Goal: Information Seeking & Learning: Learn about a topic

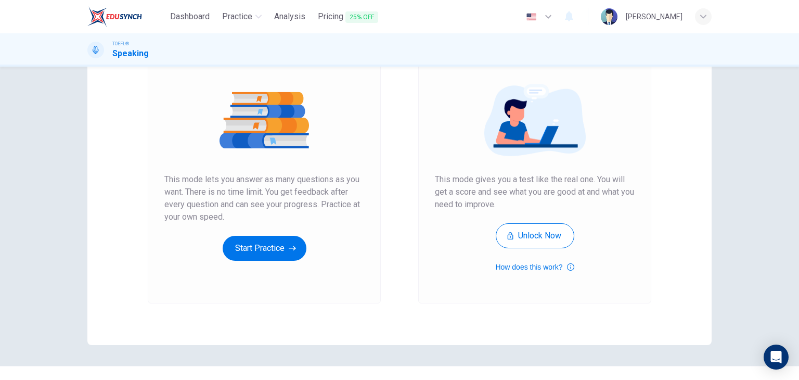
scroll to position [106, 0]
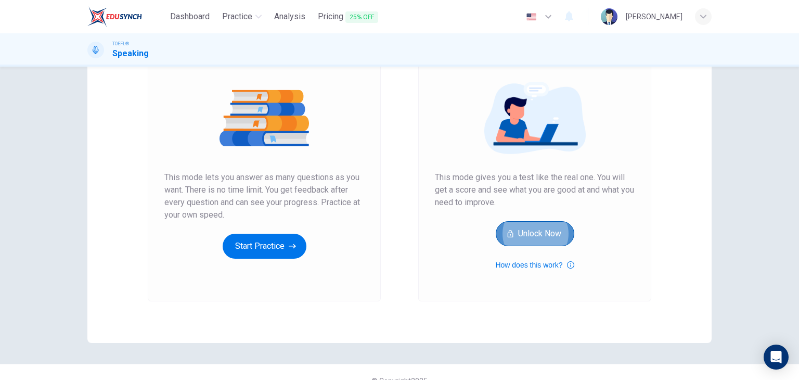
click at [528, 231] on button "Unlock Now" at bounding box center [535, 233] width 79 height 25
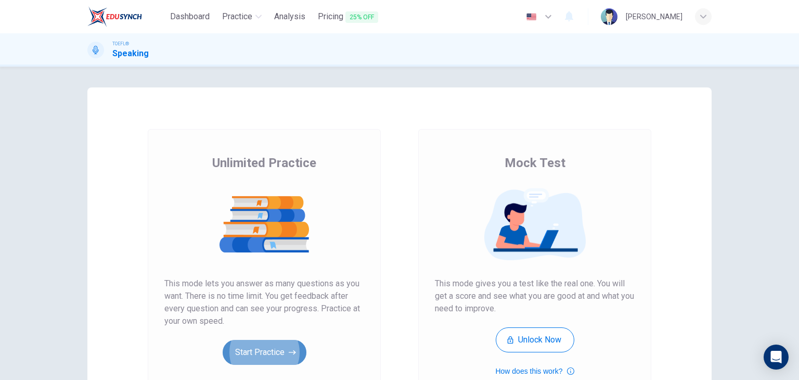
click at [273, 360] on button "Start Practice" at bounding box center [265, 352] width 84 height 25
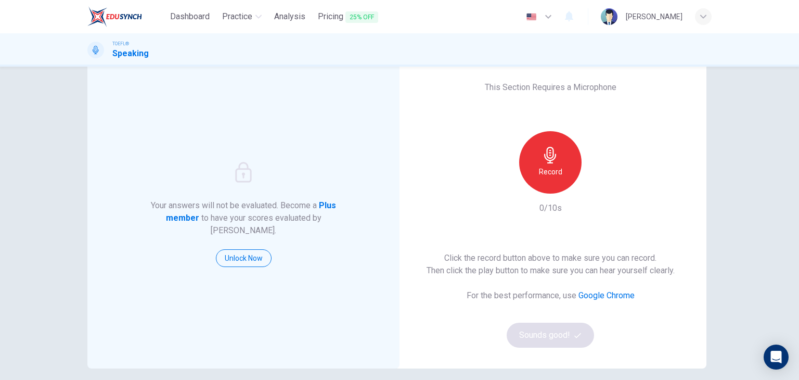
scroll to position [27, 0]
click at [550, 183] on div "Record" at bounding box center [550, 163] width 62 height 62
click at [550, 183] on div "Stop" at bounding box center [550, 163] width 62 height 62
click at [543, 330] on button "Sounds good!" at bounding box center [550, 335] width 87 height 25
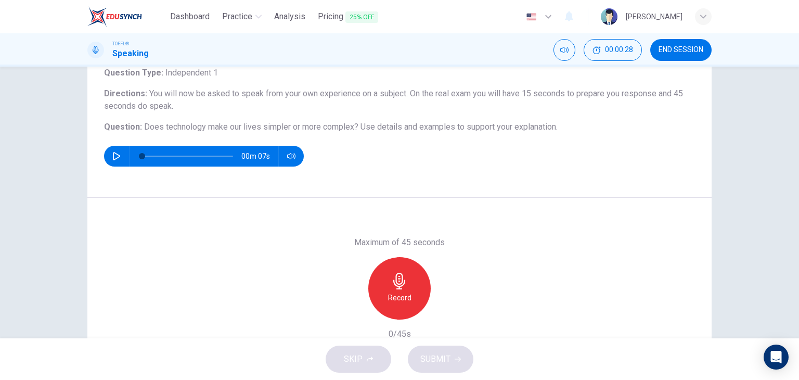
scroll to position [70, 0]
click at [113, 152] on icon "button" at bounding box center [116, 156] width 8 height 8
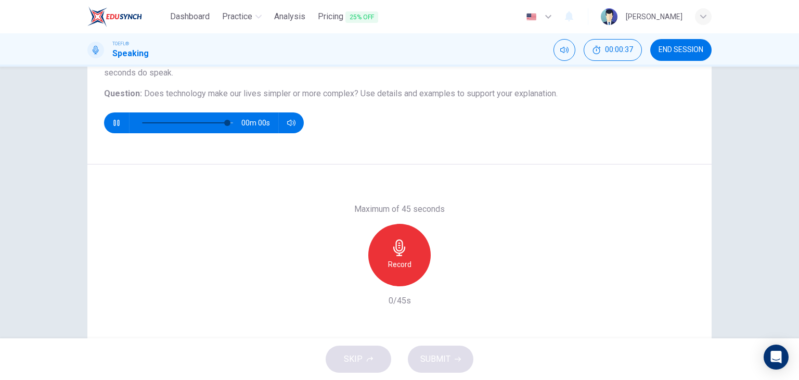
scroll to position [104, 0]
type input "0"
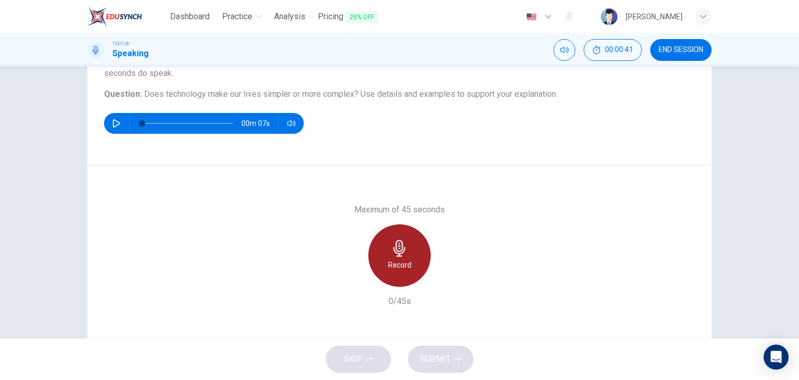
click at [387, 247] on div "Record" at bounding box center [399, 255] width 62 height 62
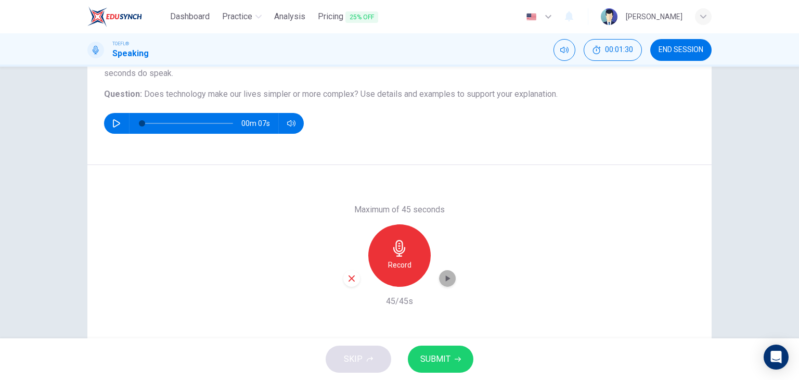
click at [445, 281] on icon "button" at bounding box center [447, 278] width 10 height 10
click at [422, 362] on span "SUBMIT" at bounding box center [435, 359] width 30 height 15
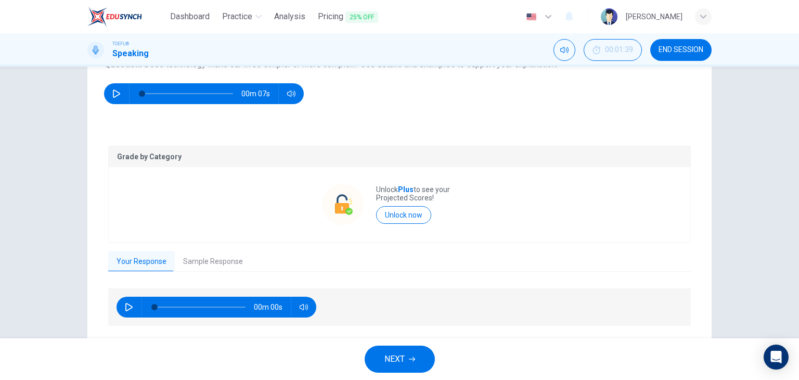
scroll to position [137, 0]
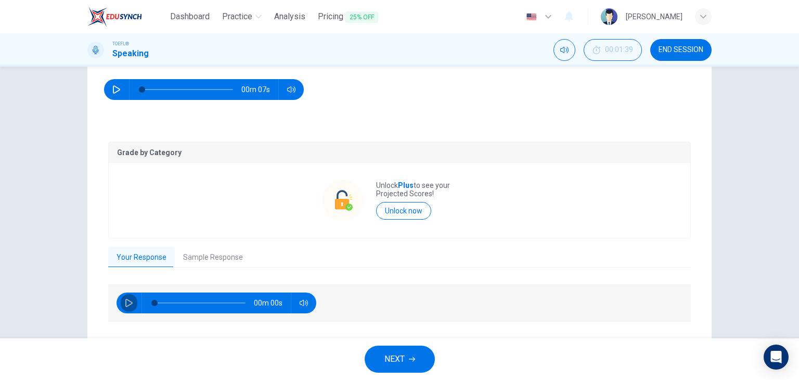
click at [125, 300] on icon "button" at bounding box center [129, 303] width 8 height 8
click at [415, 365] on button "NEXT" at bounding box center [400, 358] width 70 height 27
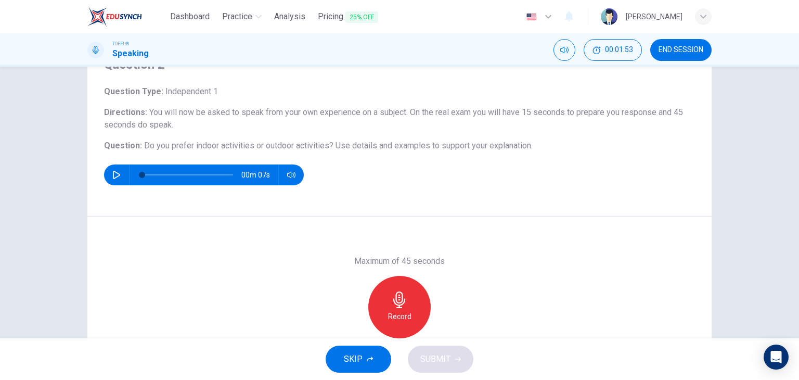
scroll to position [75, 0]
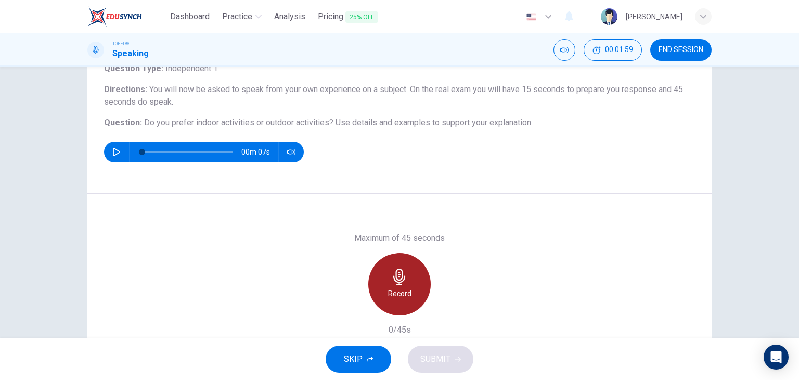
click at [388, 275] on div "Record" at bounding box center [399, 284] width 62 height 62
click at [388, 275] on div "Stop" at bounding box center [399, 284] width 62 height 62
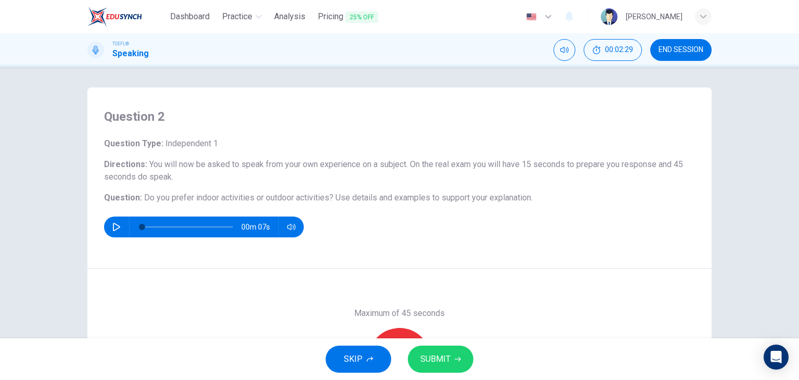
scroll to position [132, 0]
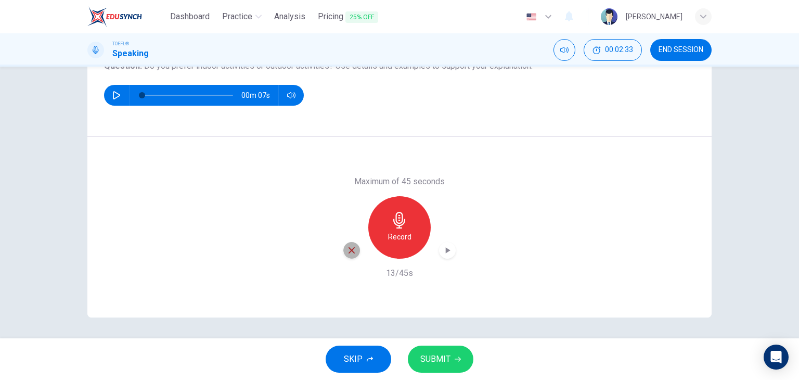
click at [347, 251] on icon "button" at bounding box center [351, 250] width 9 height 9
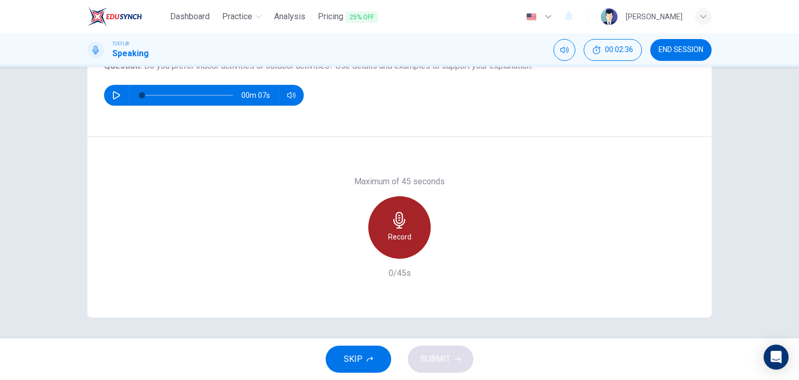
click at [393, 242] on div "Record" at bounding box center [399, 227] width 62 height 62
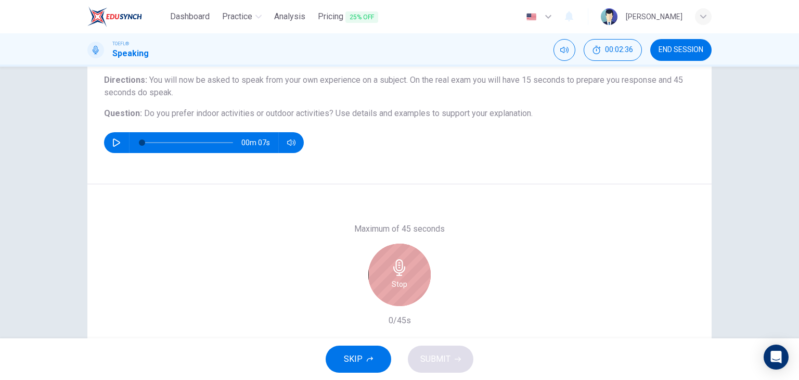
scroll to position [84, 0]
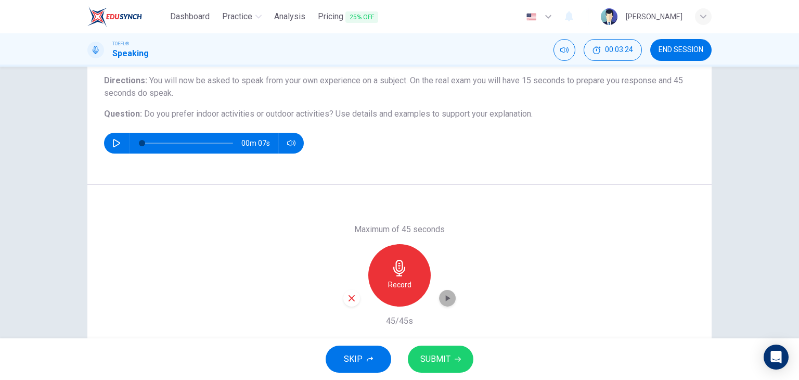
click at [450, 294] on icon "button" at bounding box center [447, 298] width 10 height 10
click at [425, 363] on span "SUBMIT" at bounding box center [435, 359] width 30 height 15
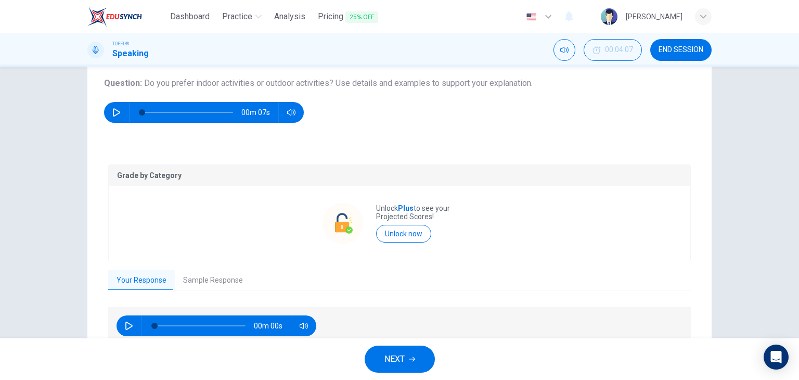
scroll to position [163, 0]
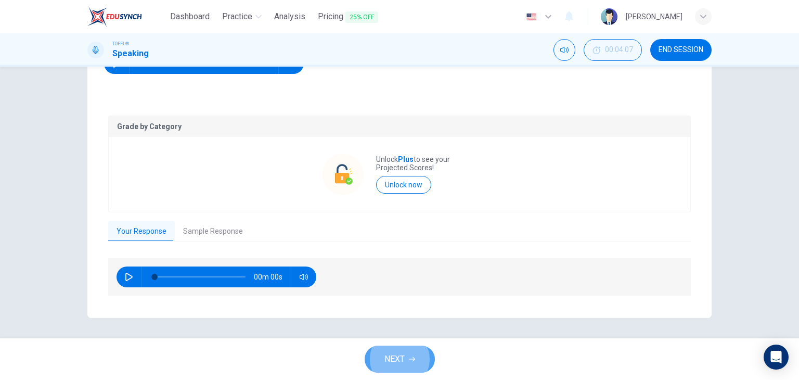
click at [394, 358] on span "NEXT" at bounding box center [394, 359] width 20 height 15
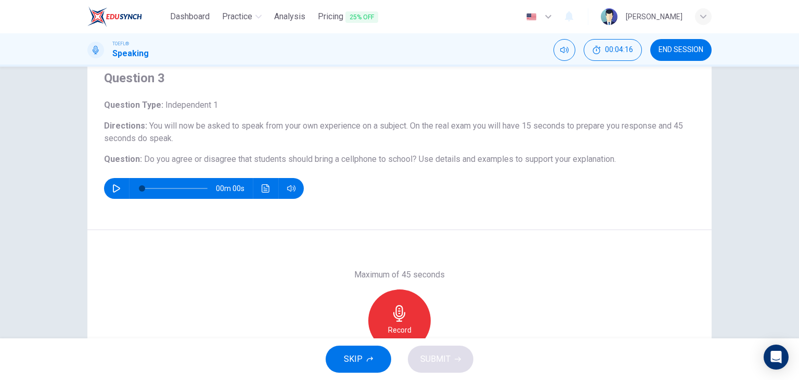
scroll to position [40, 0]
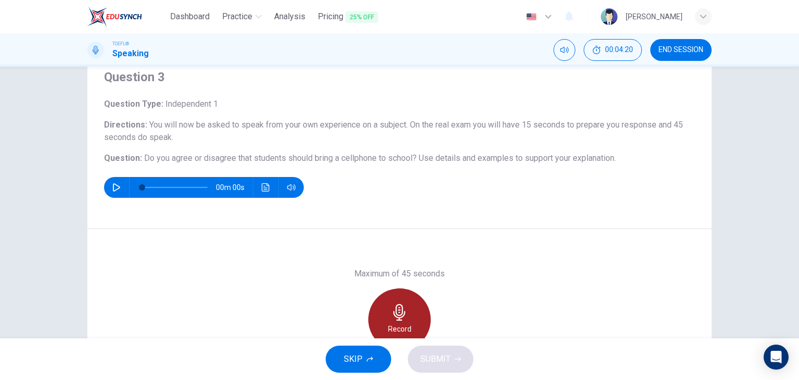
click at [391, 309] on icon "button" at bounding box center [399, 312] width 17 height 17
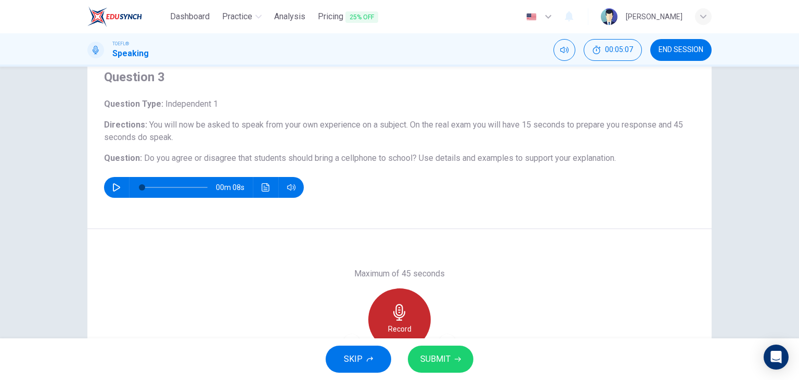
scroll to position [104, 0]
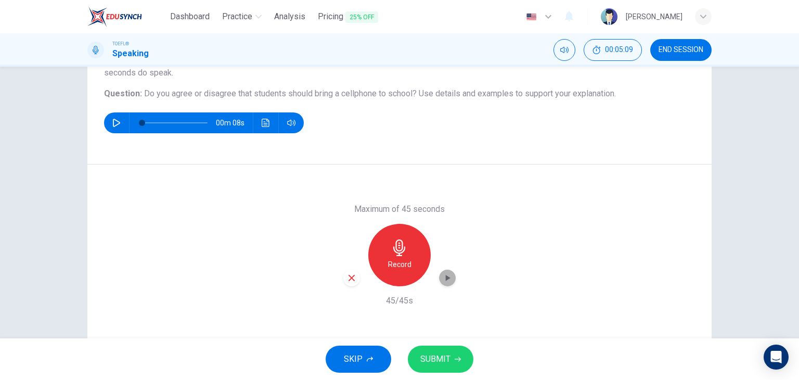
click at [442, 280] on icon "button" at bounding box center [447, 278] width 10 height 10
click at [432, 355] on span "SUBMIT" at bounding box center [435, 359] width 30 height 15
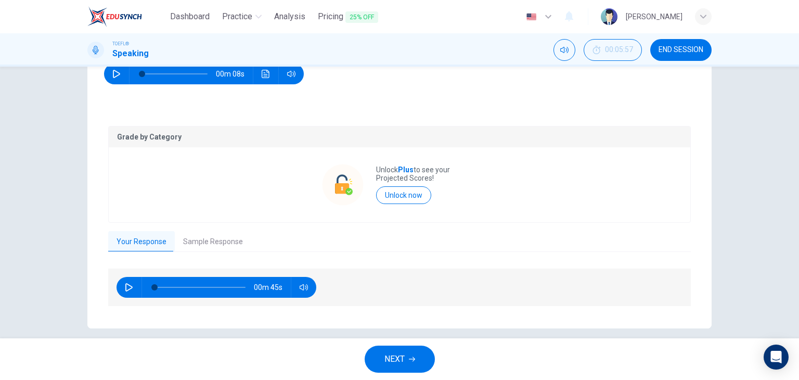
scroll to position [156, 0]
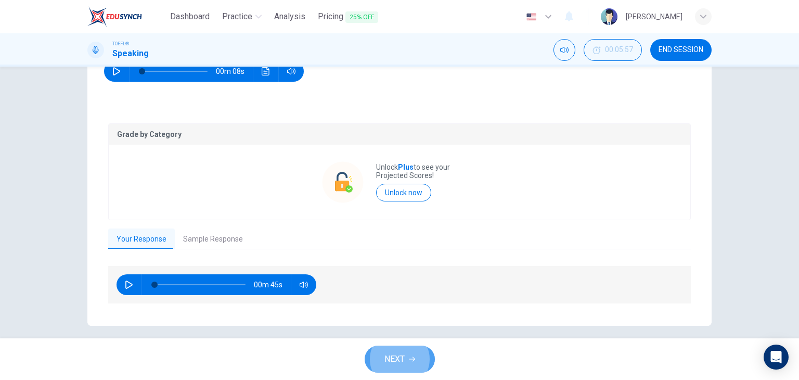
click at [395, 361] on span "NEXT" at bounding box center [394, 359] width 20 height 15
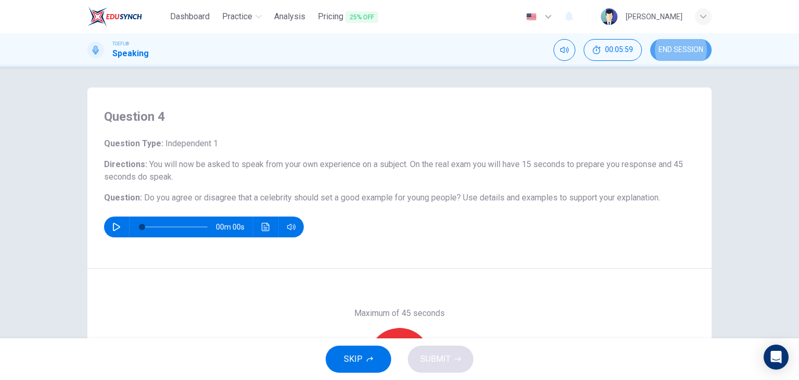
click at [668, 52] on span "END SESSION" at bounding box center [681, 50] width 45 height 8
